Goal: Task Accomplishment & Management: Book appointment/travel/reservation

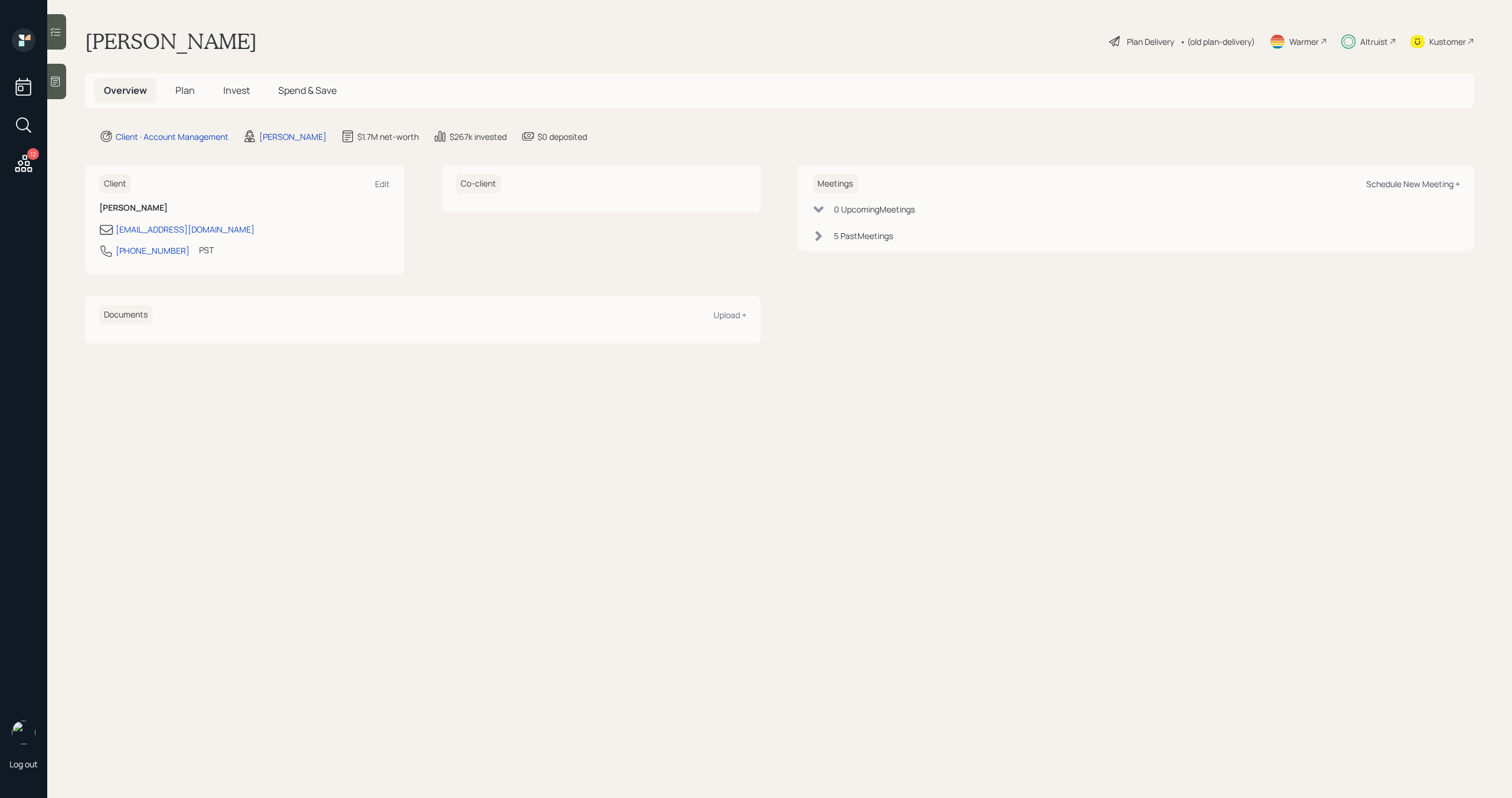
click at [1412, 188] on div "Schedule New Meeting +" at bounding box center [1413, 184] width 94 height 11
select select "bffa7908-1b2a-4c79-9bb6-f0ec9aed22d3"
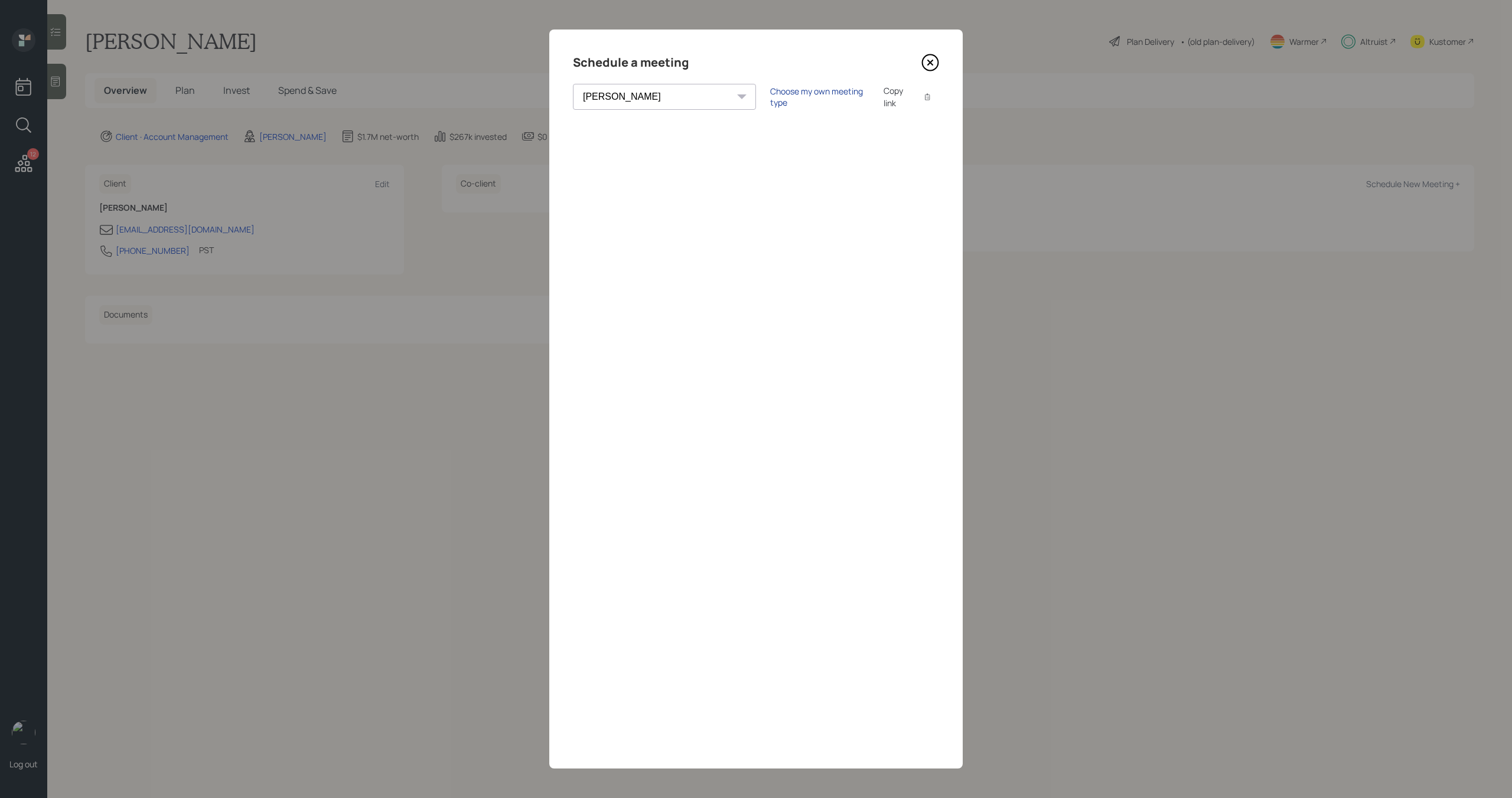
click at [770, 100] on div "Choose my own meeting type" at bounding box center [820, 97] width 99 height 22
click at [791, 99] on div "Use meeting type for lifecycle stage" at bounding box center [858, 97] width 136 height 11
click at [770, 99] on div "Choose my own meeting type" at bounding box center [820, 97] width 99 height 22
click at [715, 38] on div "Schedule a meeting [PERSON_NAME] [PERSON_NAME] [PERSON_NAME] [PERSON_NAME] [PER…" at bounding box center [756, 399] width 413 height 739
click at [929, 64] on icon at bounding box center [930, 63] width 5 height 5
